Goal: Find specific page/section: Find specific page/section

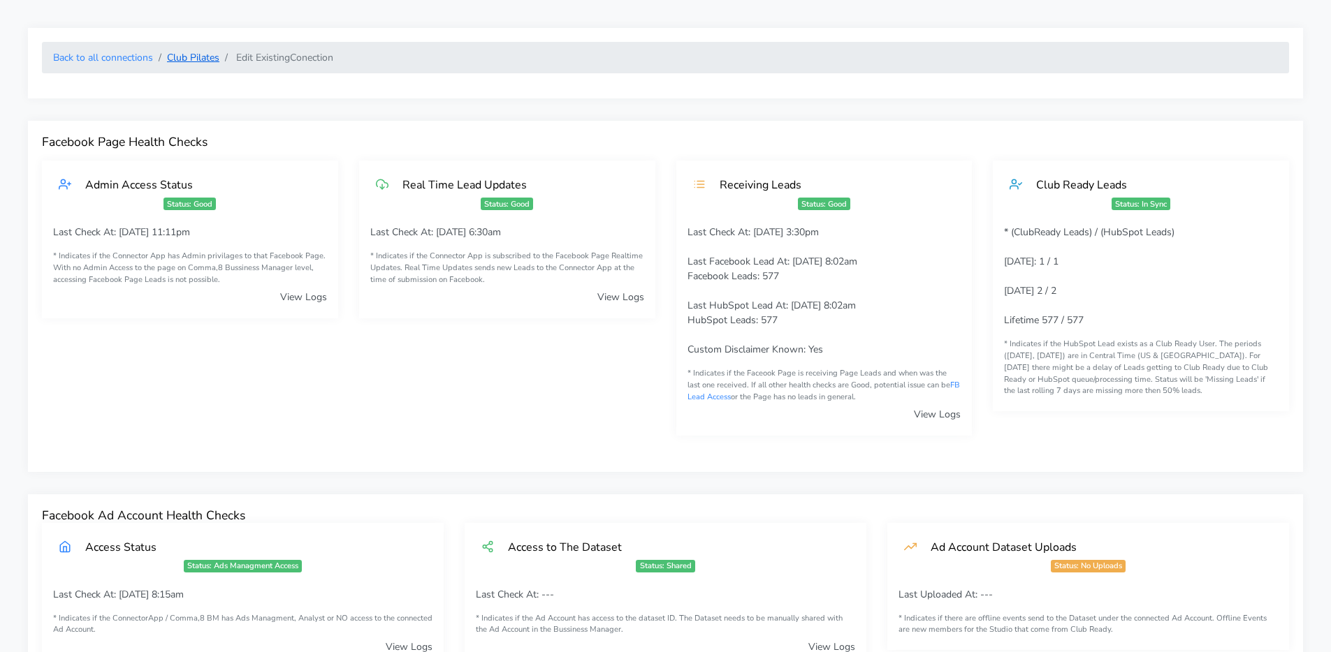
click at [193, 58] on link "Club Pilates" at bounding box center [193, 57] width 52 height 13
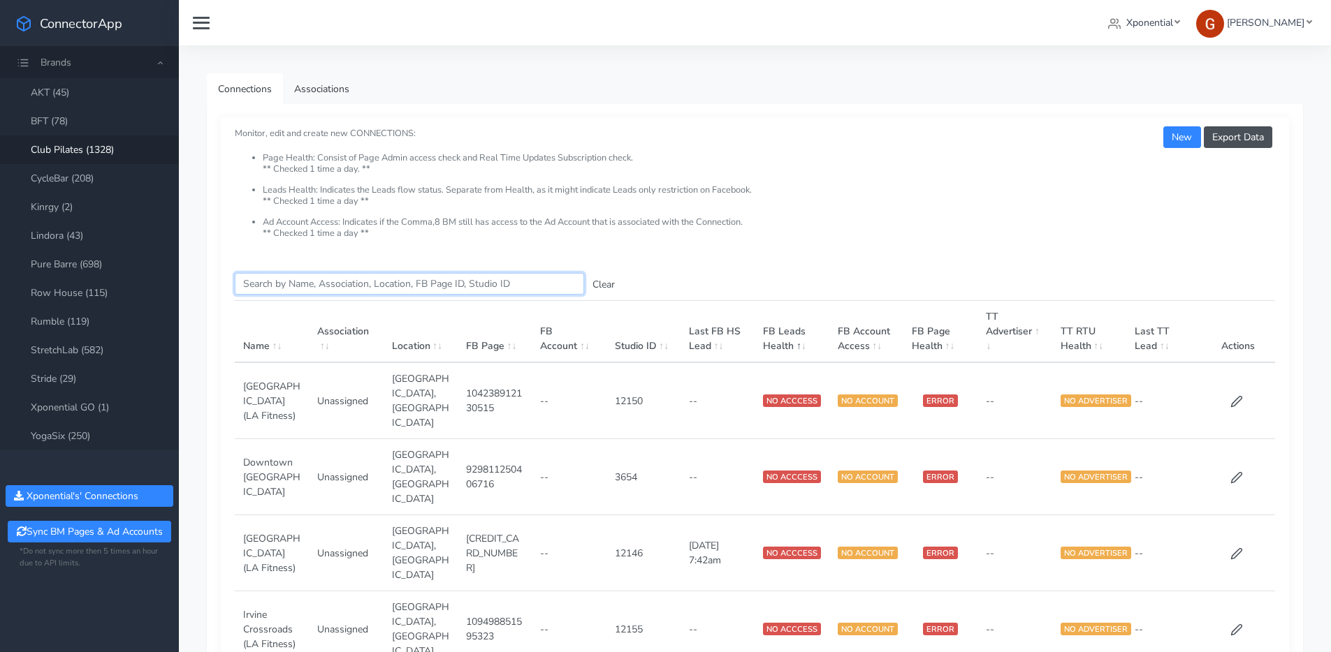
click at [338, 288] on input "Search this table" at bounding box center [409, 284] width 349 height 22
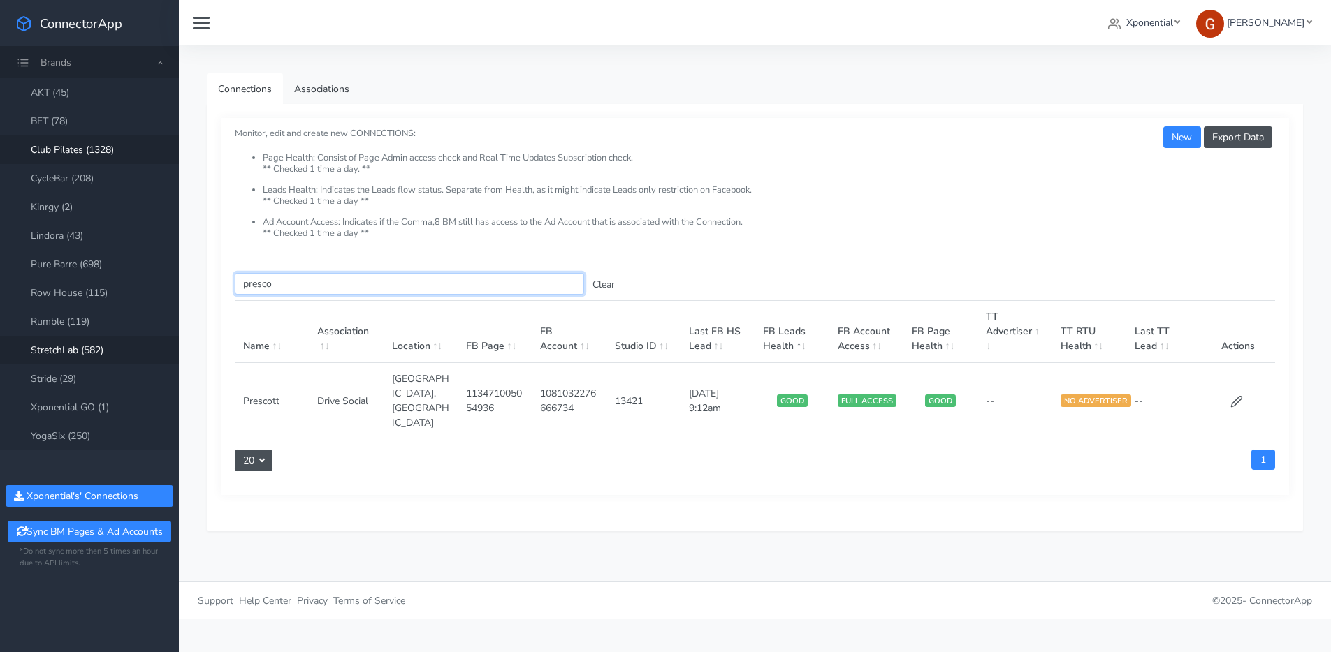
type input "presco"
click at [1239, 397] on icon at bounding box center [1236, 402] width 10 height 10
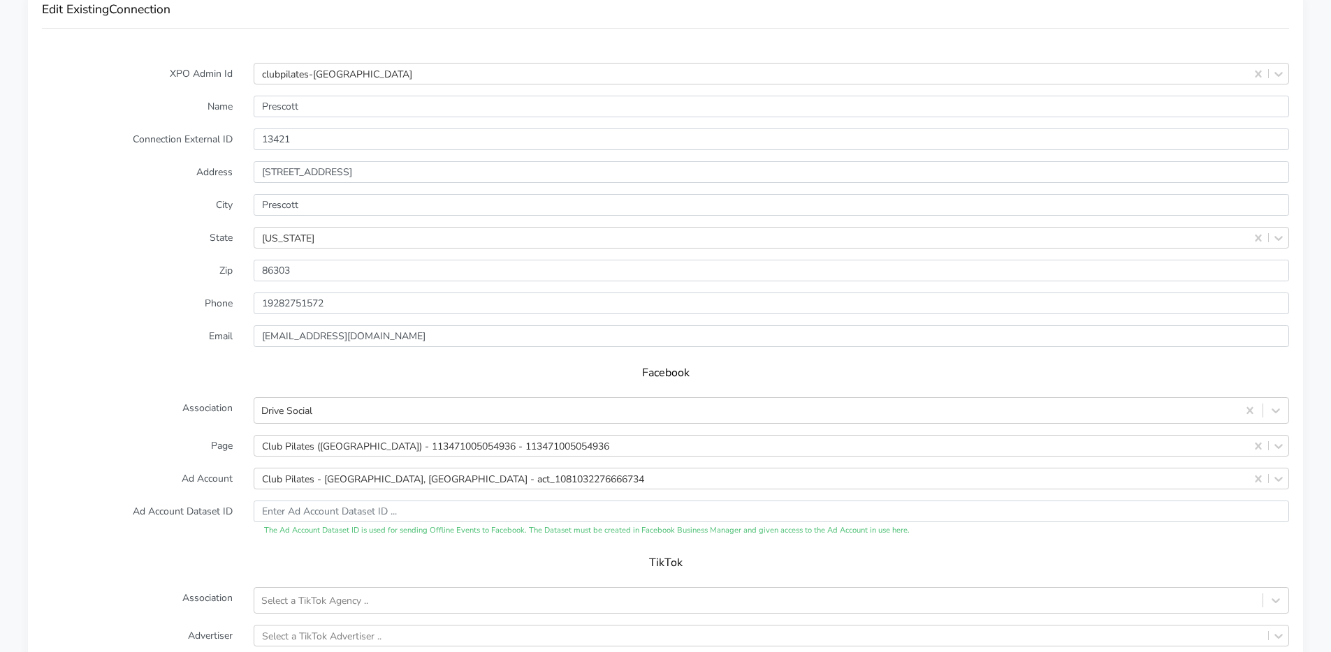
scroll to position [1194, 0]
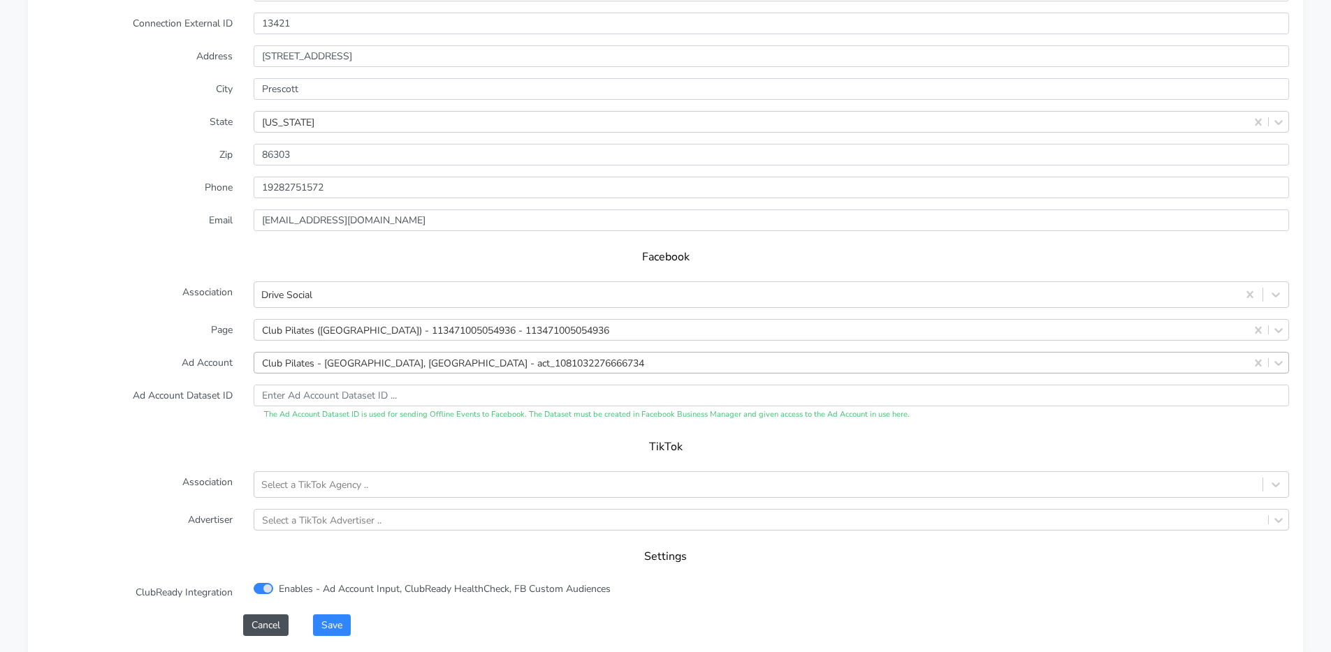
click at [324, 359] on div "Club Pilates - [GEOGRAPHIC_DATA], [GEOGRAPHIC_DATA] - act_1081032276666734" at bounding box center [453, 363] width 382 height 15
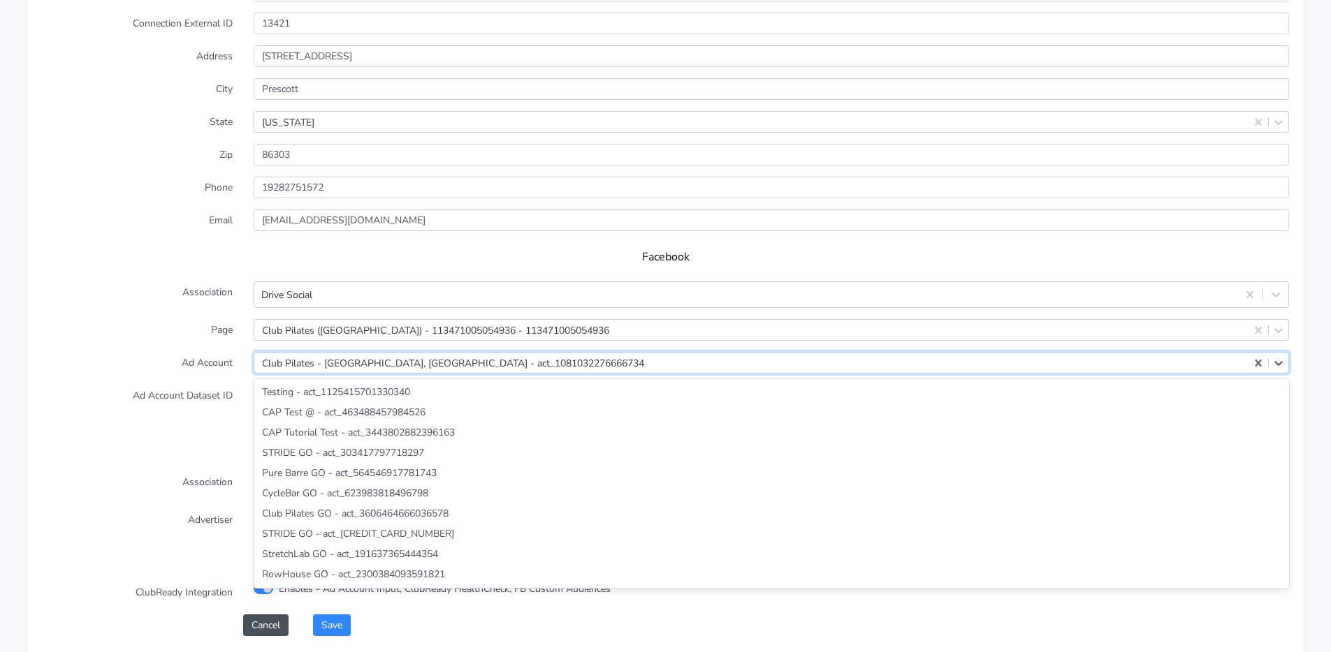
scroll to position [34135, 0]
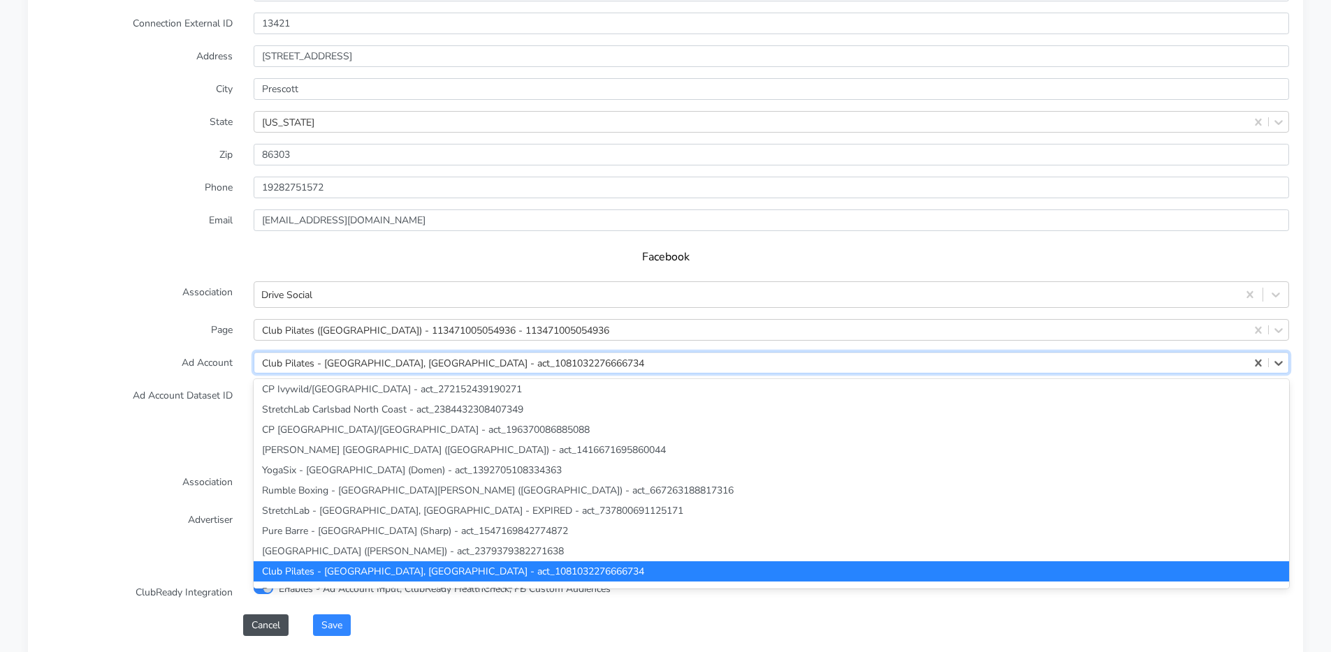
paste input "166888815859014"
type input "166888815859014"
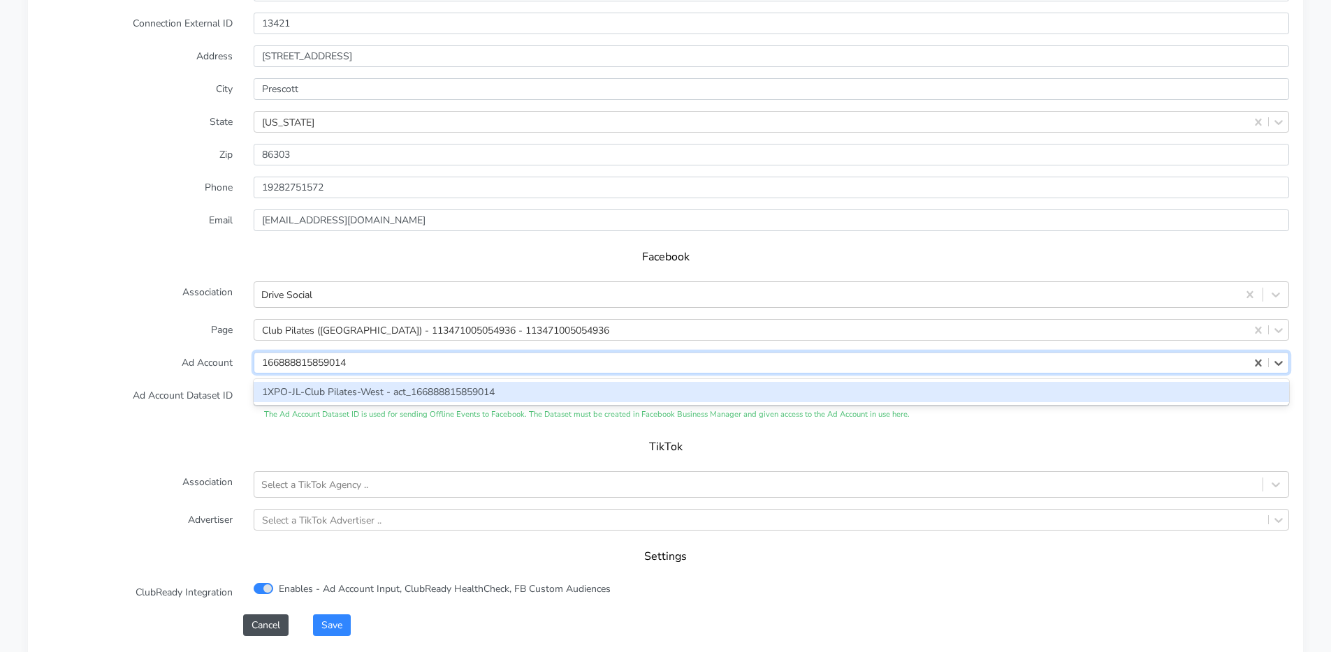
scroll to position [0, 0]
click at [331, 389] on div "1XPO-JL-Club Pilates-West - act_166888815859014" at bounding box center [771, 392] width 1035 height 20
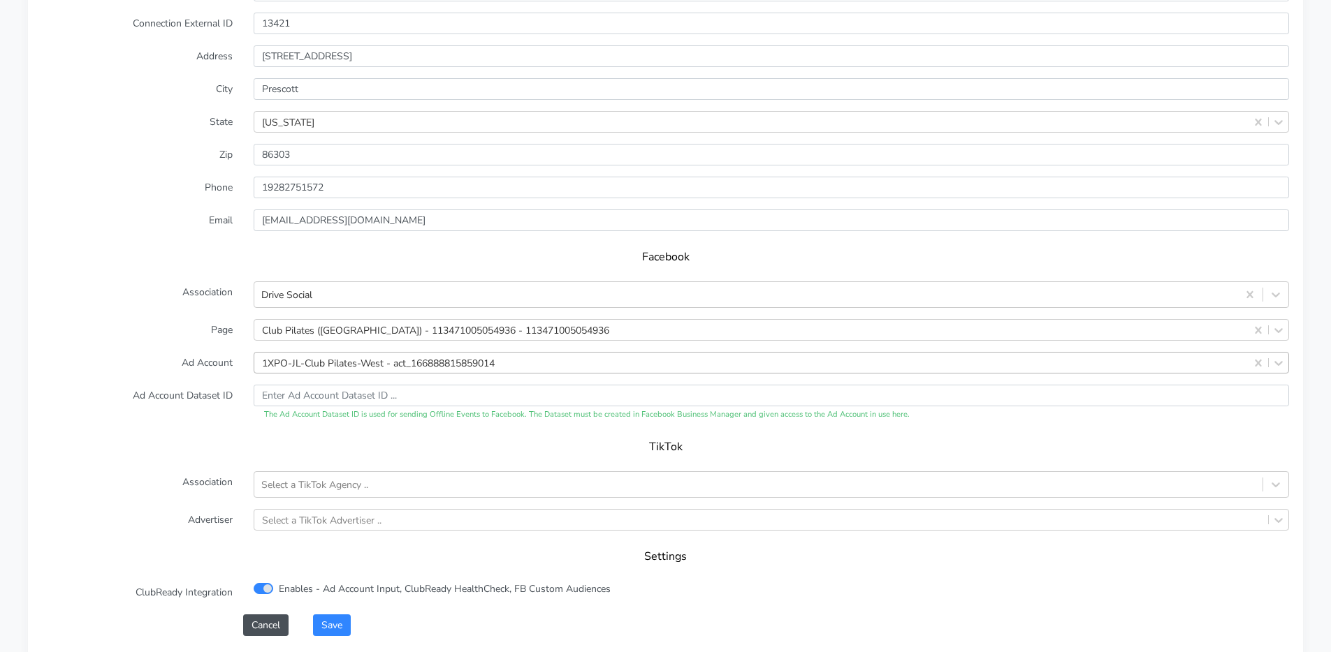
click at [203, 282] on label "Association" at bounding box center [137, 294] width 212 height 27
click at [256, 622] on button "Cancel" at bounding box center [265, 626] width 45 height 22
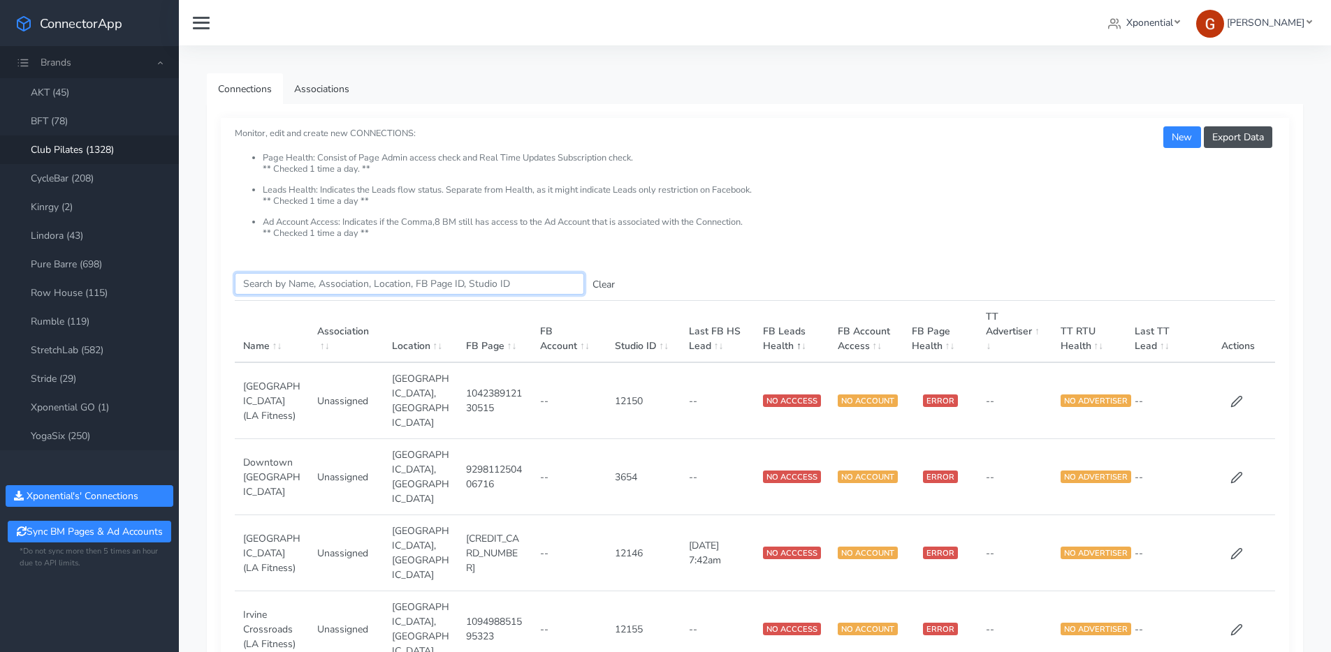
click at [303, 285] on input "Search this table" at bounding box center [409, 284] width 349 height 22
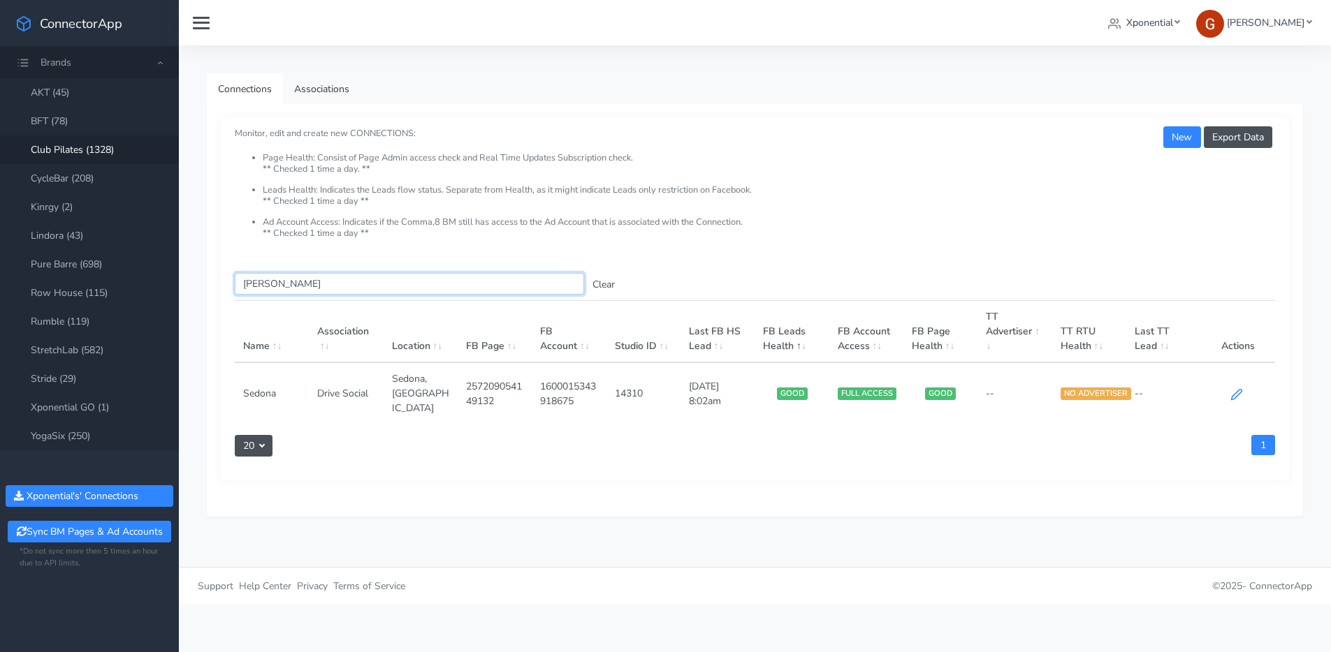
type input "[PERSON_NAME]"
click at [1235, 388] on icon at bounding box center [1236, 394] width 13 height 13
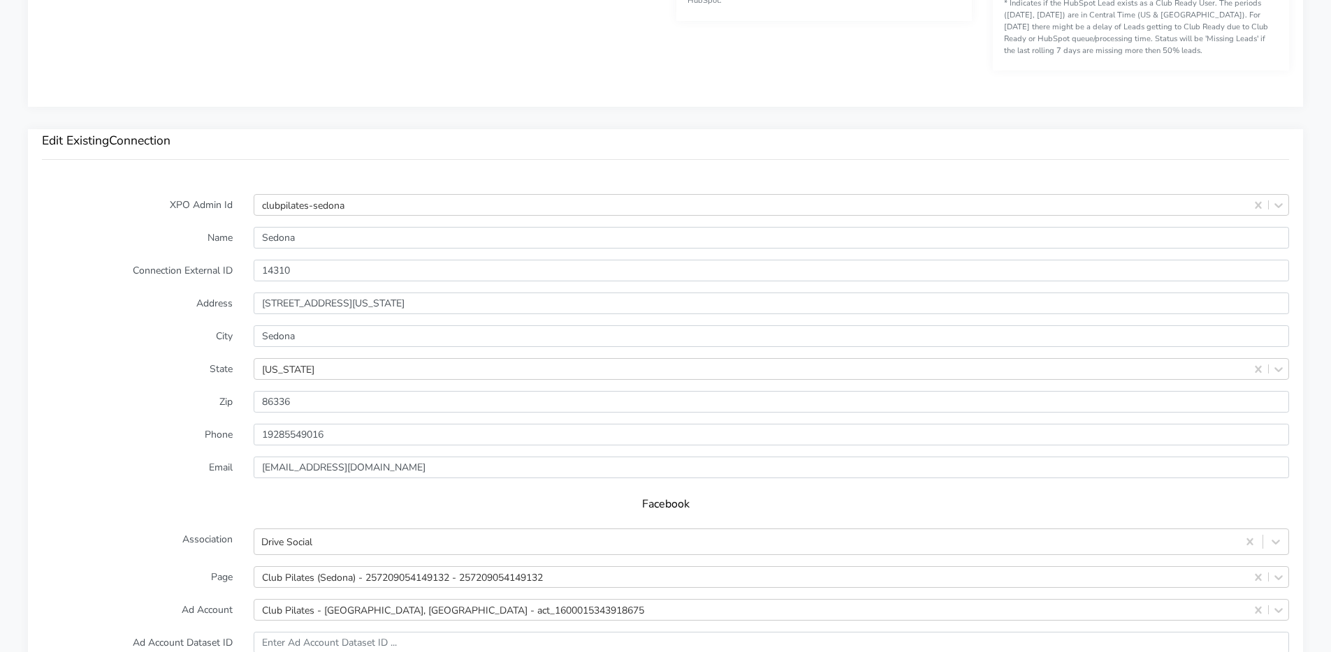
scroll to position [1127, 0]
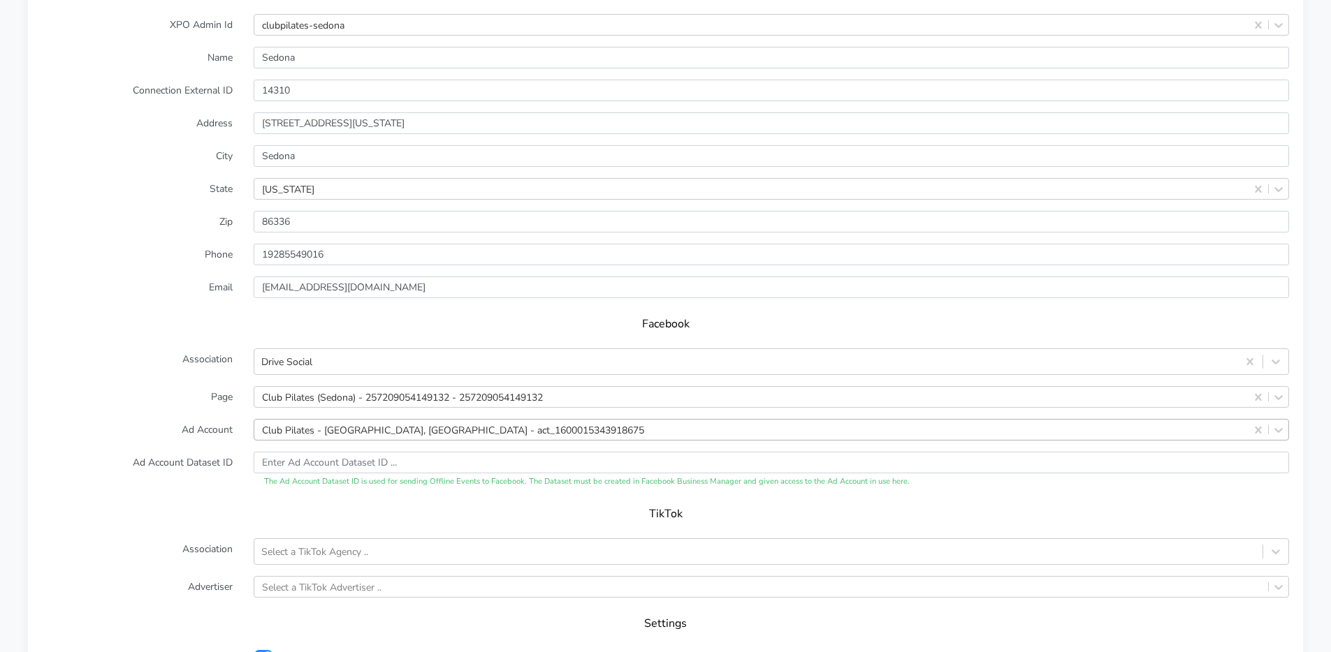
click at [324, 424] on div "Club Pilates - [GEOGRAPHIC_DATA], [GEOGRAPHIC_DATA] - act_1600015343918675" at bounding box center [453, 430] width 382 height 15
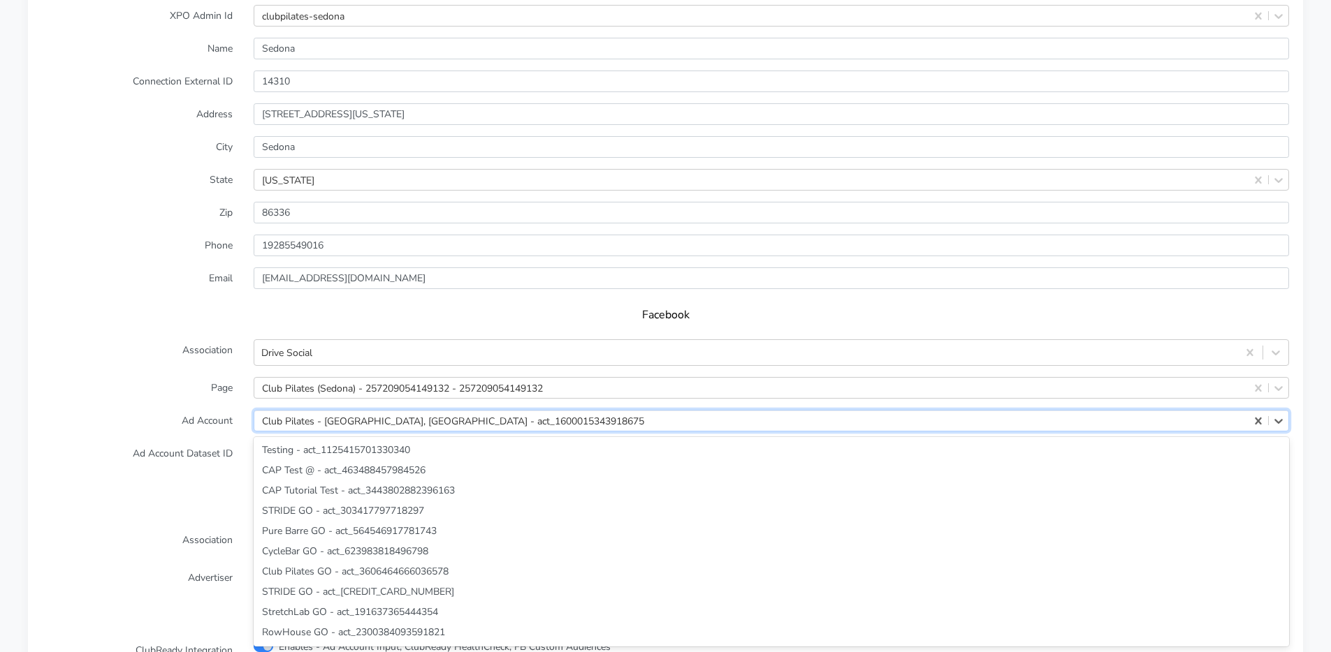
scroll to position [40071, 0]
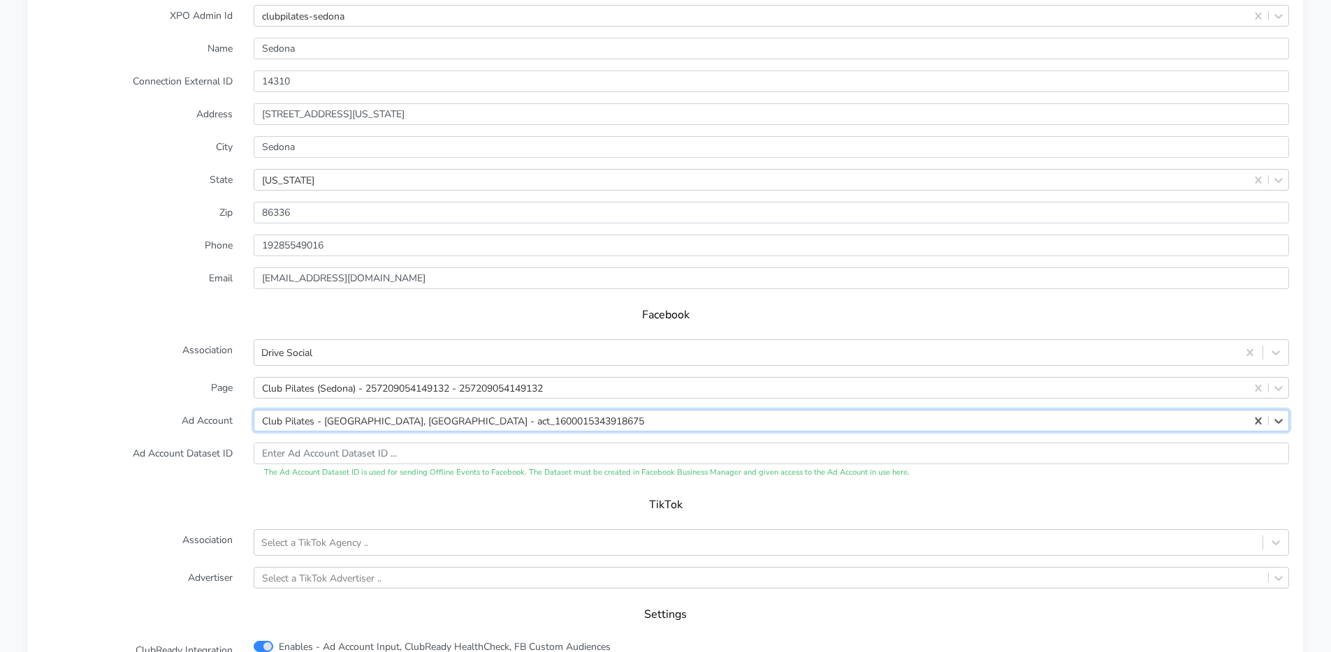
click at [168, 323] on div "Facebook" at bounding box center [665, 319] width 1247 height 39
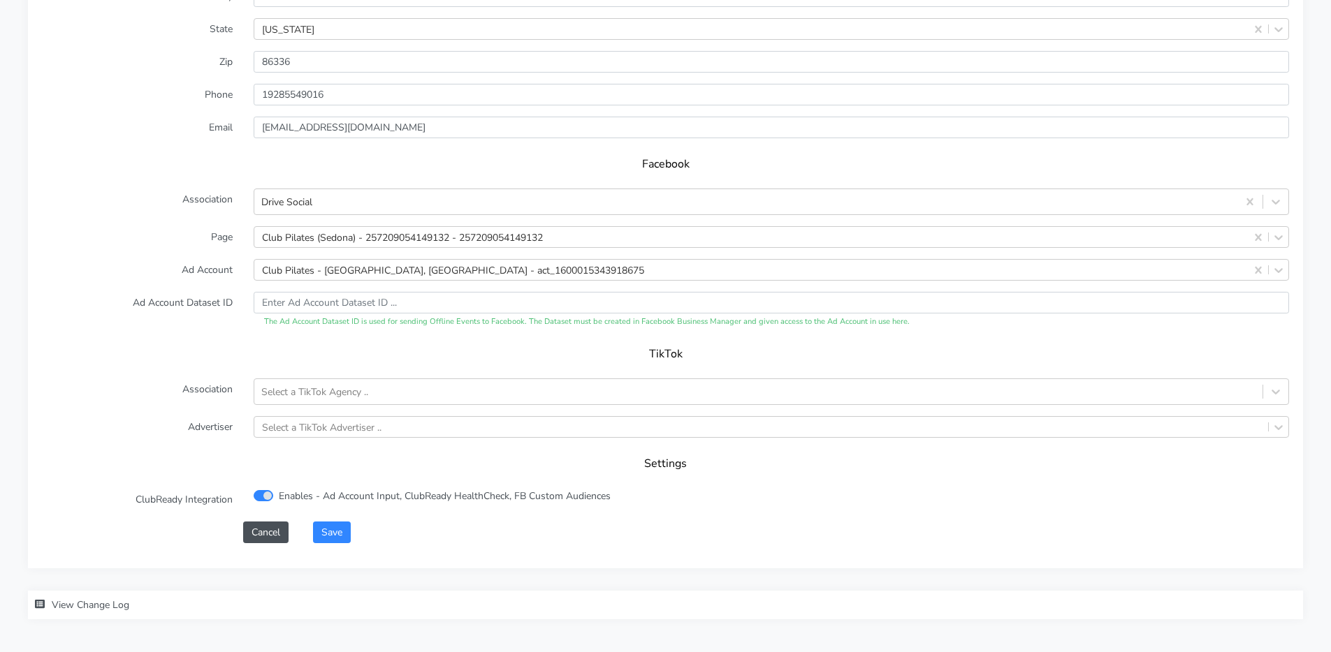
scroll to position [1289, 0]
click at [264, 531] on button "Cancel" at bounding box center [265, 531] width 45 height 22
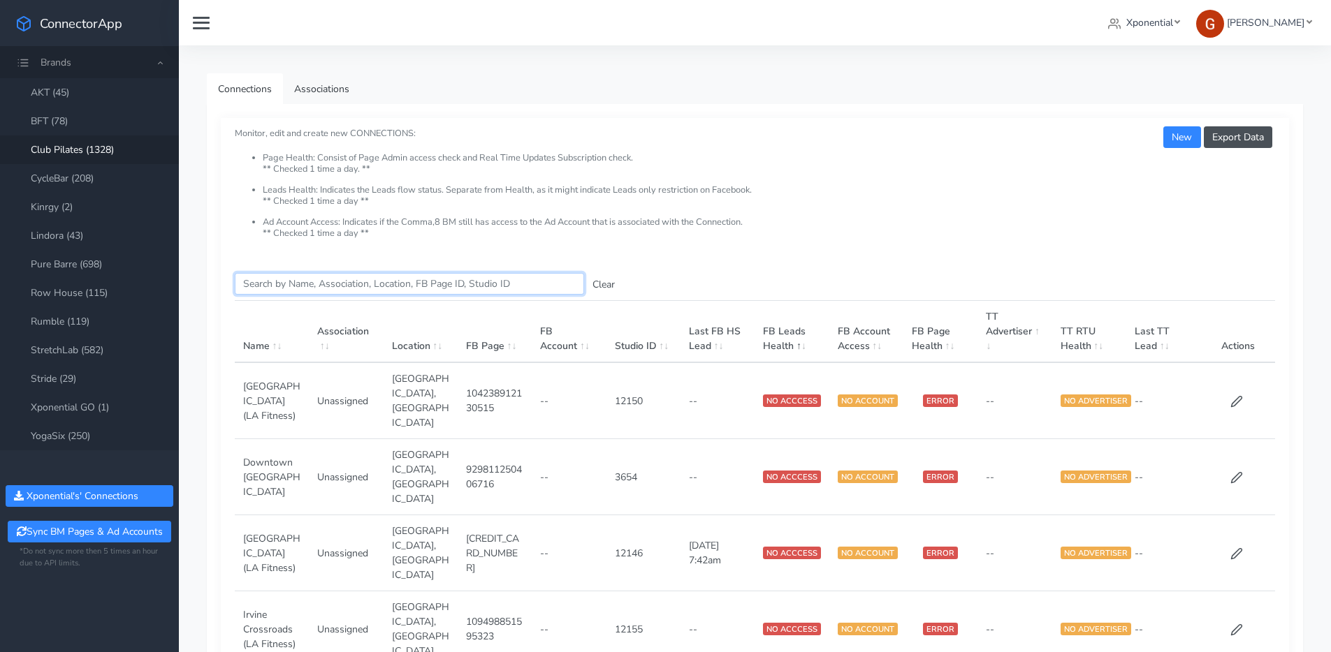
click at [338, 290] on input "Search this table" at bounding box center [409, 284] width 349 height 22
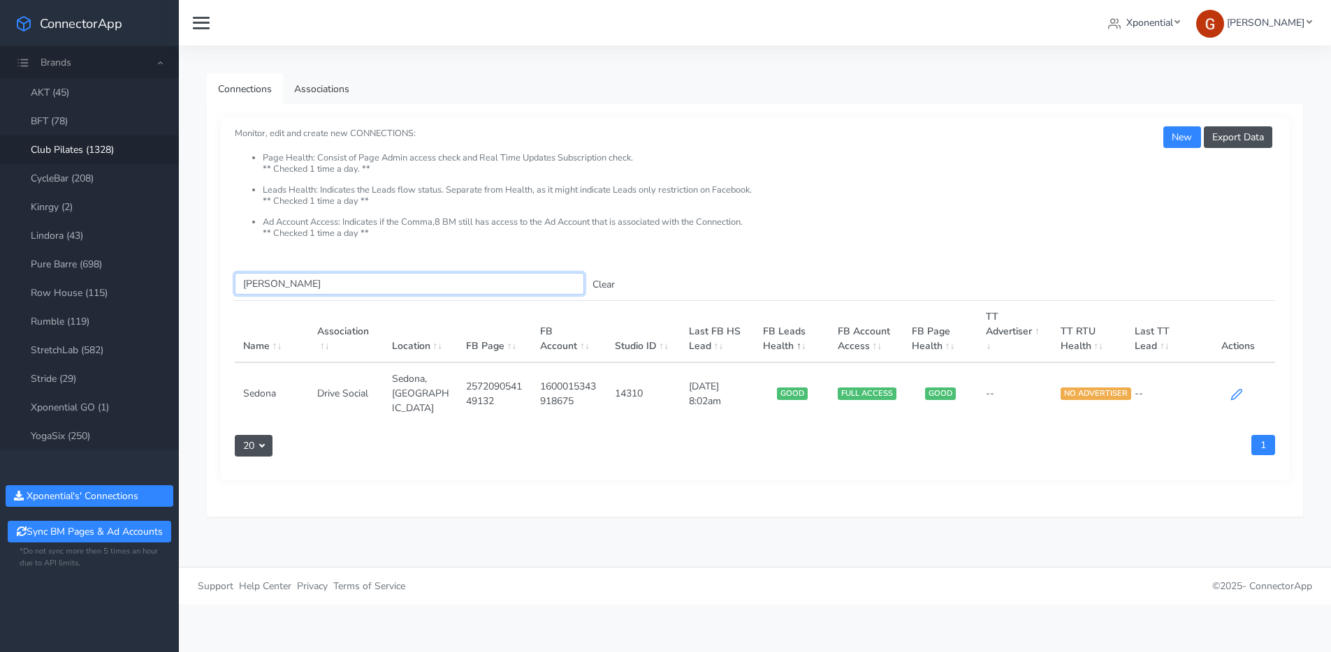
type input "[PERSON_NAME]"
click at [1234, 388] on icon at bounding box center [1236, 394] width 13 height 13
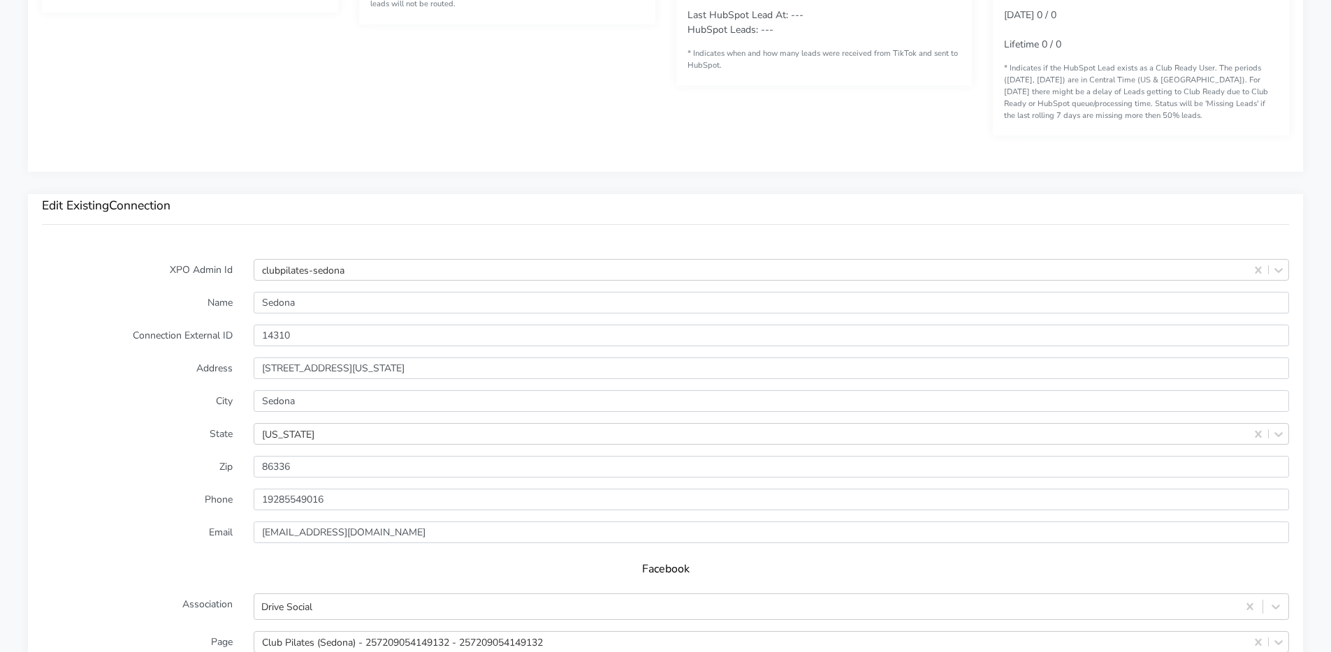
scroll to position [1343, 0]
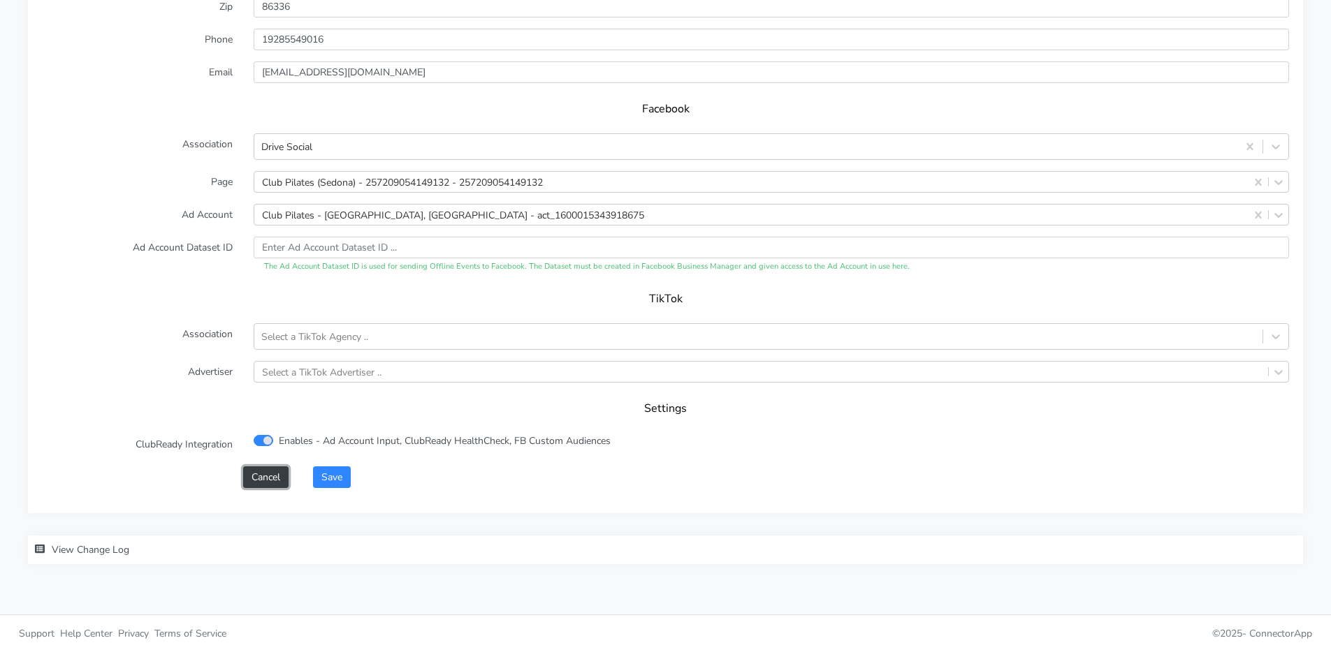
click at [268, 476] on button "Cancel" at bounding box center [265, 478] width 45 height 22
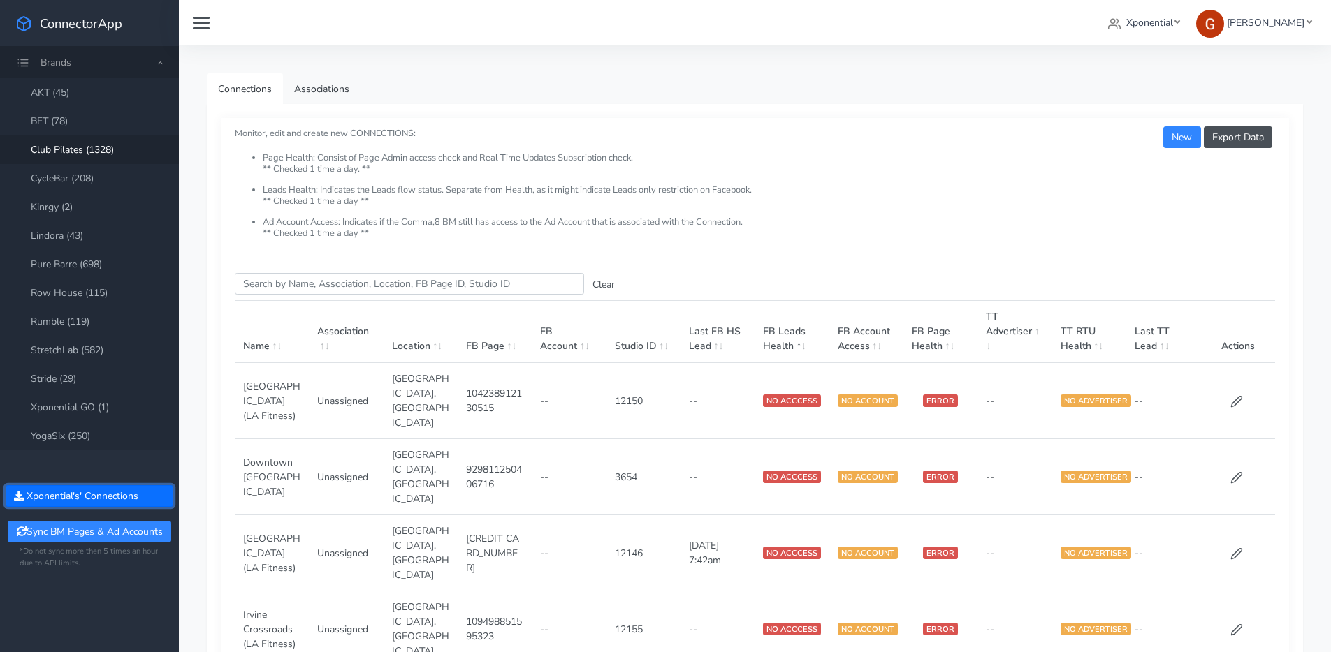
click at [129, 494] on button "Xponential 's' Connections" at bounding box center [90, 496] width 168 height 22
